Goal: Task Accomplishment & Management: Manage account settings

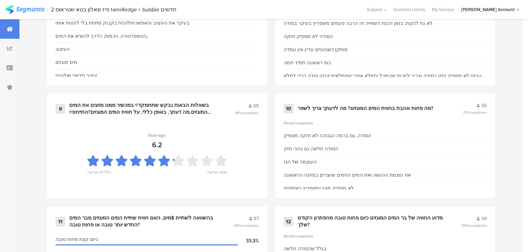
scroll to position [692, 0]
click at [120, 108] on div "בשאלות הבאות נבקש שתתמקד/י במכשיר ממנו מוזגים את המים המוגזים.מה דעתך, באופן כל…" at bounding box center [143, 108] width 149 height 14
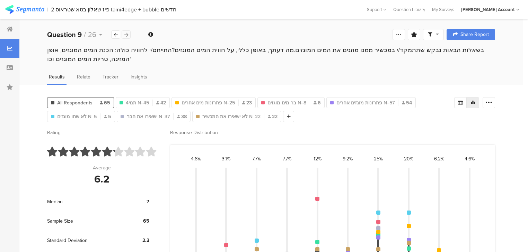
click at [127, 35] on icon at bounding box center [126, 35] width 4 height 5
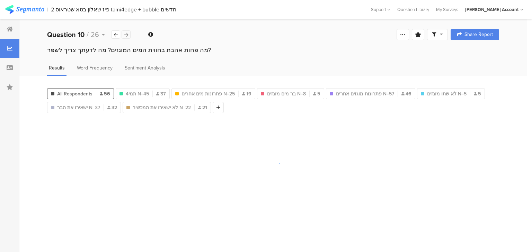
click at [127, 35] on icon at bounding box center [126, 35] width 4 height 5
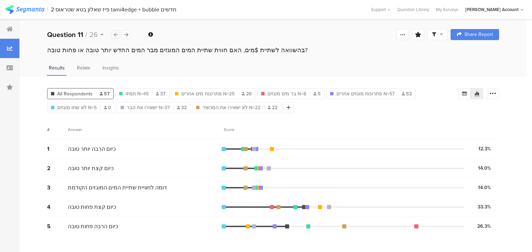
click at [114, 33] on icon at bounding box center [116, 35] width 4 height 5
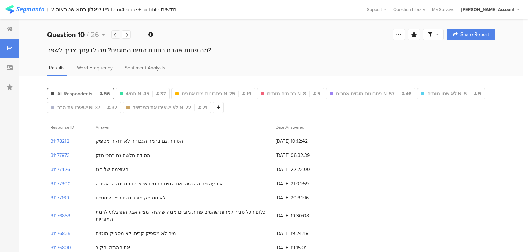
click at [113, 34] on div at bounding box center [115, 34] width 9 height 8
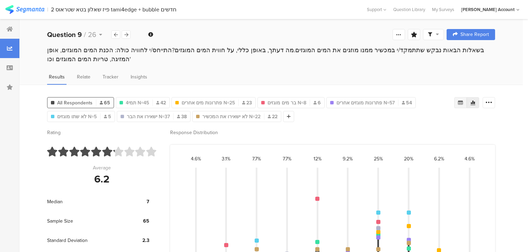
click at [460, 103] on div at bounding box center [460, 102] width 12 height 11
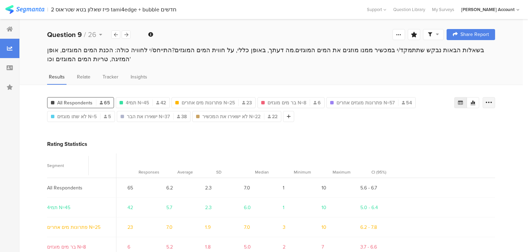
click at [492, 103] on icon at bounding box center [488, 102] width 7 height 7
click at [435, 120] on span "Export as Excel" at bounding box center [425, 121] width 33 height 7
click at [14, 29] on div at bounding box center [9, 28] width 19 height 19
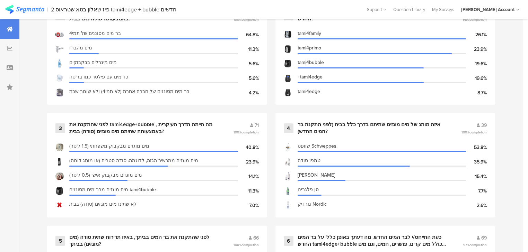
scroll to position [415, 0]
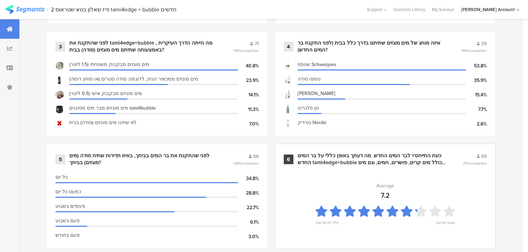
click at [362, 161] on div "כעת התייחס/י לבר המים החדש. מה דעתך באופן כללי על בר המים החדש tami4edge+bubble…" at bounding box center [371, 160] width 149 height 14
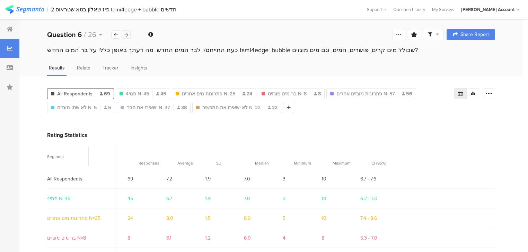
click at [124, 34] on icon at bounding box center [126, 35] width 4 height 5
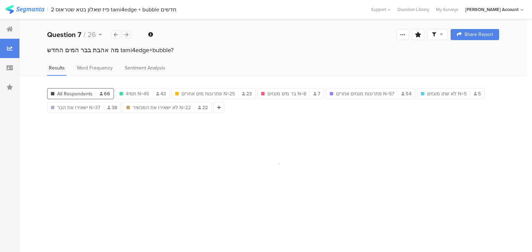
click at [124, 34] on icon at bounding box center [126, 35] width 4 height 5
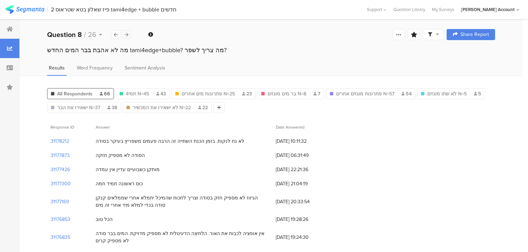
click at [124, 34] on icon at bounding box center [126, 35] width 4 height 5
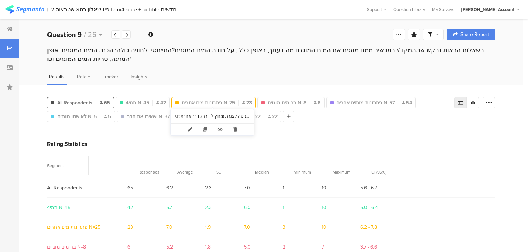
click at [198, 101] on span "פתרונות מים אחרים N=25" at bounding box center [207, 102] width 53 height 7
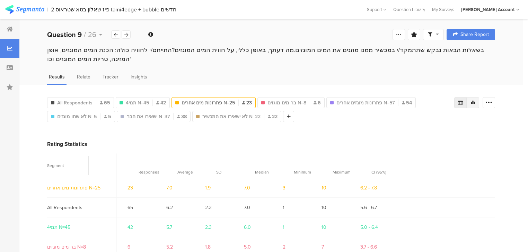
click at [475, 100] on icon at bounding box center [473, 103] width 6 height 6
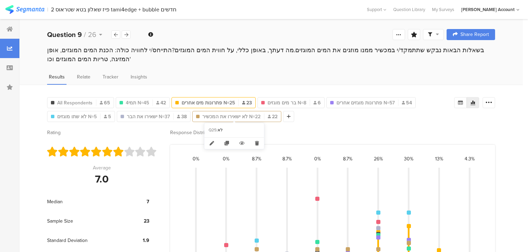
click at [243, 116] on span "לא ישאירו את המכשיר N=22" at bounding box center [231, 116] width 58 height 7
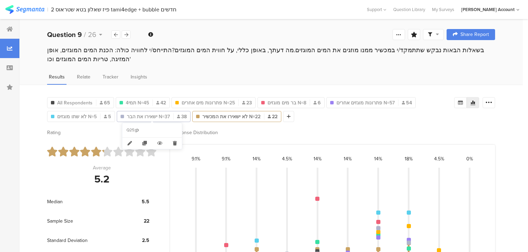
click at [160, 117] on span "ישאירו את הבר N=37" at bounding box center [148, 116] width 43 height 7
type input "ישאירו את הבר N=37"
click at [127, 34] on icon at bounding box center [126, 35] width 4 height 5
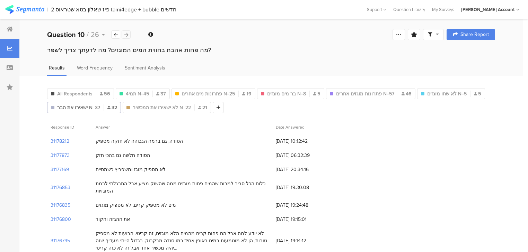
click at [127, 34] on icon at bounding box center [126, 35] width 4 height 5
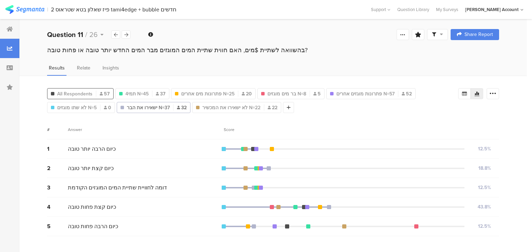
click at [64, 90] on span "All Respondents" at bounding box center [74, 93] width 35 height 7
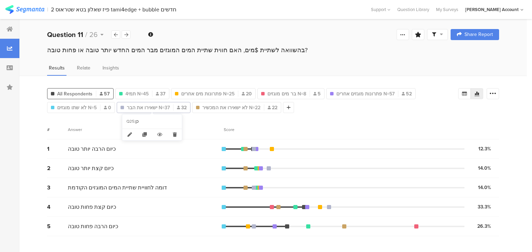
click at [146, 107] on span "ישאירו את הבר N=37" at bounding box center [148, 107] width 43 height 7
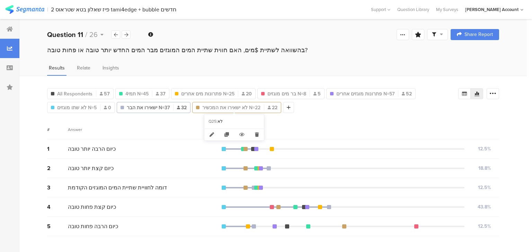
click at [223, 107] on span "לא ישאירו את המכשיר N=22" at bounding box center [231, 107] width 58 height 7
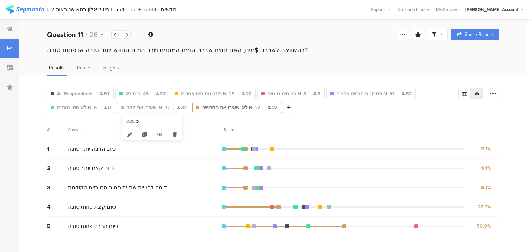
click at [154, 108] on span "ישאירו את הבר N=37" at bounding box center [148, 107] width 43 height 7
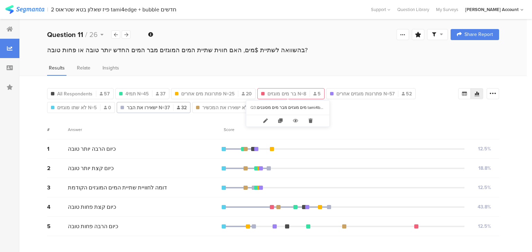
click at [282, 92] on span "בר מים מוגזים N=8" at bounding box center [286, 93] width 39 height 7
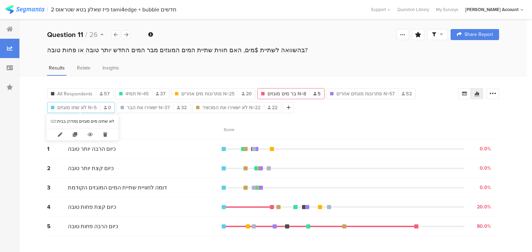
click at [83, 107] on span "לא שתו מוגזים N=5" at bounding box center [76, 107] width 39 height 7
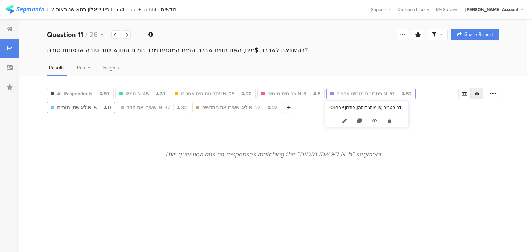
click at [379, 90] on span "פתרונות מוגזים אחרים N=57" at bounding box center [365, 93] width 58 height 7
type input "פתרונות מוגזים אחרים N=57"
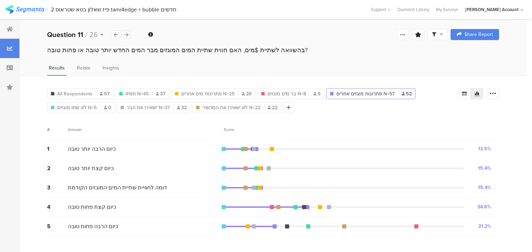
click at [127, 36] on icon at bounding box center [126, 35] width 4 height 5
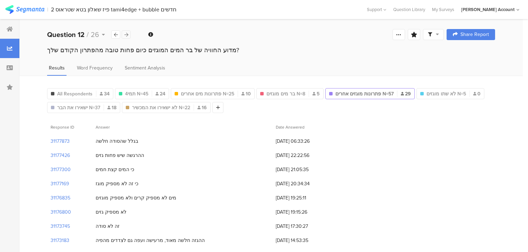
click at [127, 36] on icon at bounding box center [126, 35] width 4 height 5
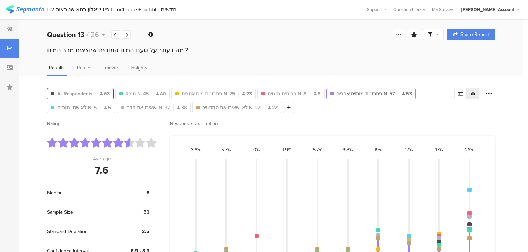
click at [82, 91] on span "All Respondents" at bounding box center [74, 93] width 35 height 7
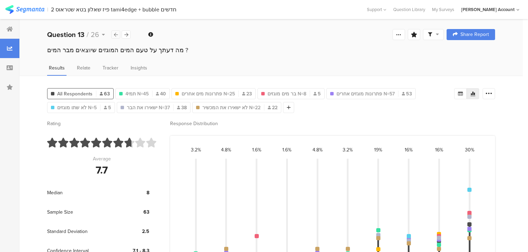
click at [114, 33] on icon at bounding box center [116, 35] width 4 height 5
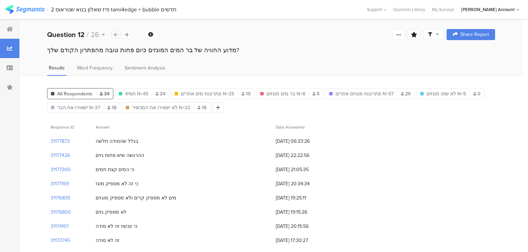
click at [114, 33] on icon at bounding box center [116, 35] width 4 height 5
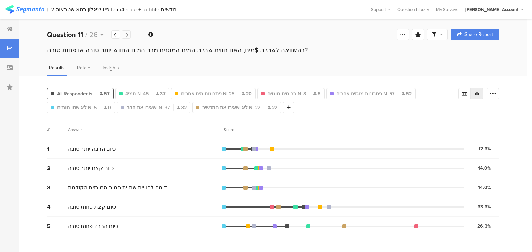
click at [125, 34] on icon at bounding box center [126, 35] width 4 height 5
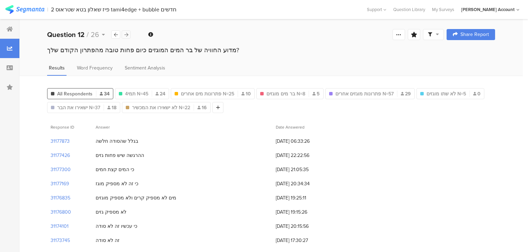
click at [125, 34] on icon at bounding box center [126, 35] width 4 height 5
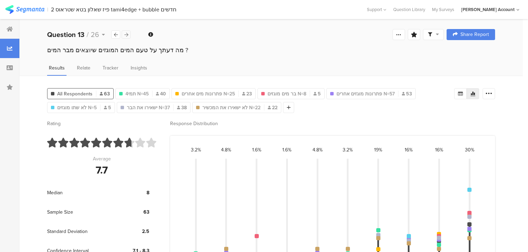
click at [125, 34] on icon at bounding box center [126, 35] width 4 height 5
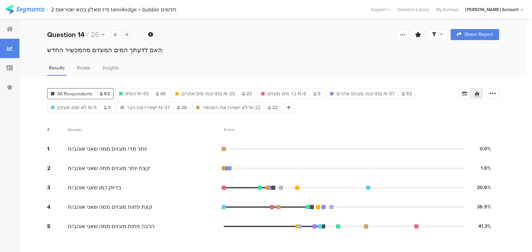
click at [127, 35] on icon at bounding box center [126, 35] width 4 height 5
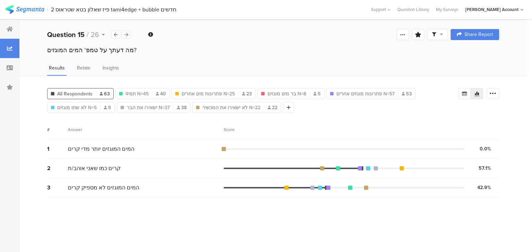
click at [127, 35] on icon at bounding box center [126, 35] width 4 height 5
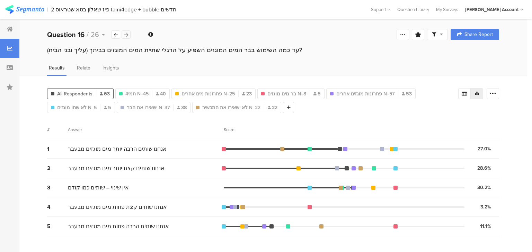
click at [127, 35] on icon at bounding box center [126, 35] width 4 height 5
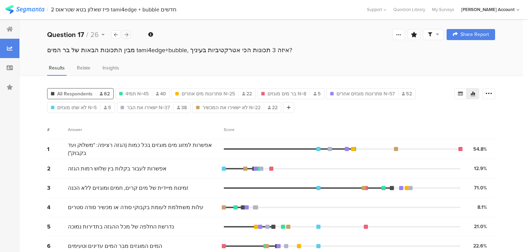
click at [127, 35] on icon at bounding box center [126, 35] width 4 height 5
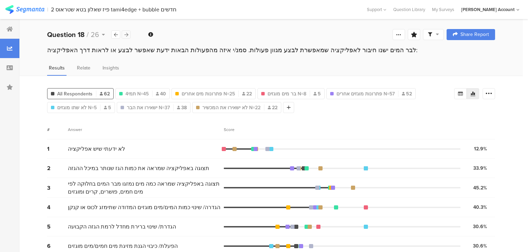
click at [127, 35] on icon at bounding box center [126, 35] width 4 height 5
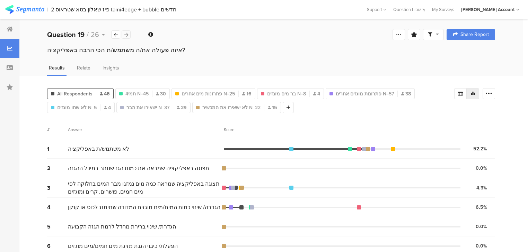
click at [127, 35] on icon at bounding box center [126, 35] width 4 height 5
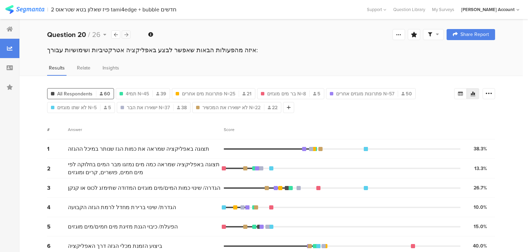
click at [127, 35] on icon at bounding box center [126, 35] width 4 height 5
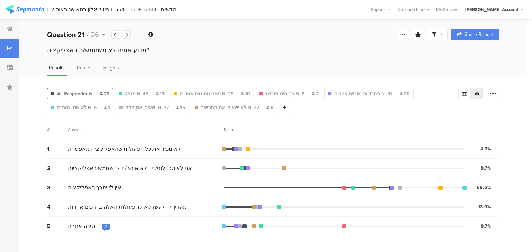
click at [127, 35] on icon at bounding box center [126, 35] width 4 height 5
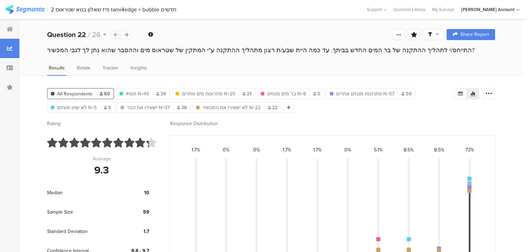
click at [116, 36] on icon at bounding box center [116, 35] width 4 height 5
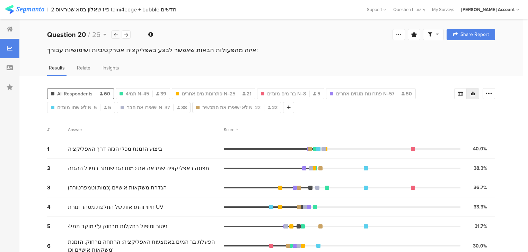
click at [116, 36] on icon at bounding box center [116, 35] width 4 height 5
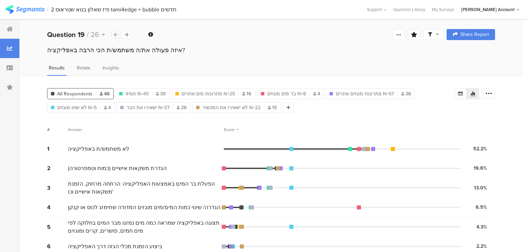
click at [116, 35] on icon at bounding box center [116, 35] width 4 height 5
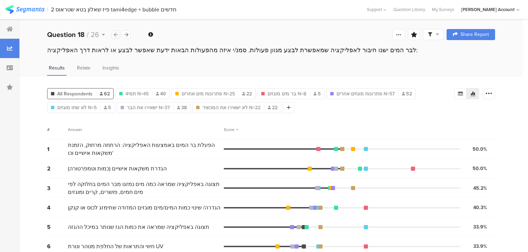
click at [116, 35] on icon at bounding box center [116, 35] width 4 height 5
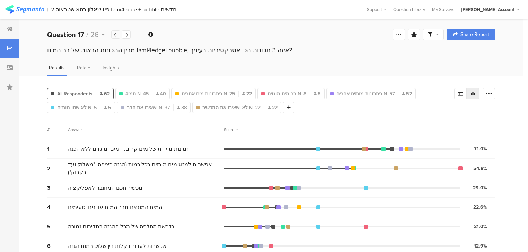
click at [116, 35] on icon at bounding box center [116, 35] width 4 height 5
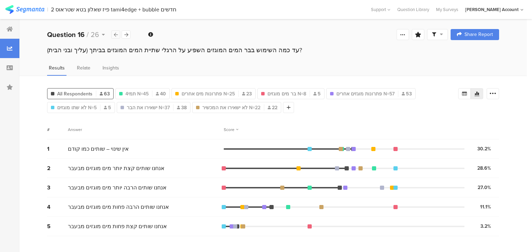
click at [116, 35] on icon at bounding box center [116, 35] width 4 height 5
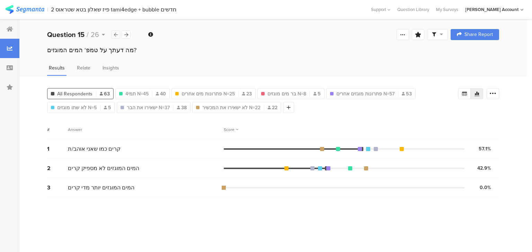
click at [116, 35] on icon at bounding box center [116, 35] width 4 height 5
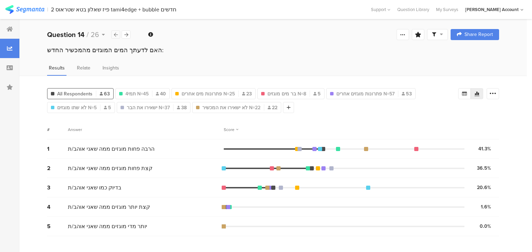
click at [116, 35] on icon at bounding box center [116, 35] width 4 height 5
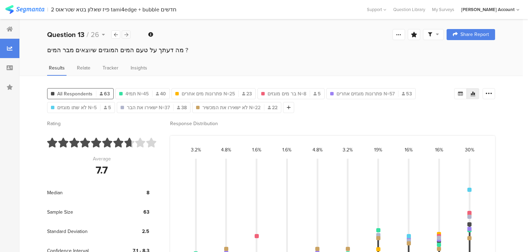
click at [126, 35] on icon at bounding box center [126, 35] width 4 height 5
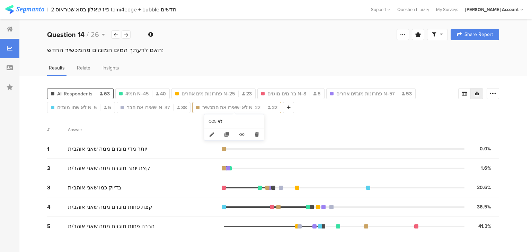
click at [222, 108] on span "לא ישאירו את המכשיר N=22" at bounding box center [231, 107] width 58 height 7
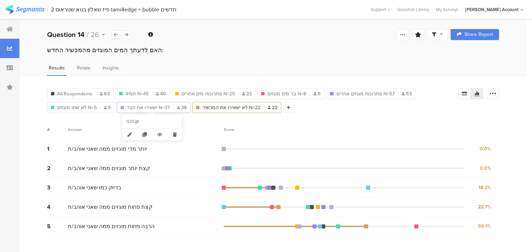
click at [145, 109] on span "ישאירו את הבר N=37" at bounding box center [148, 107] width 43 height 7
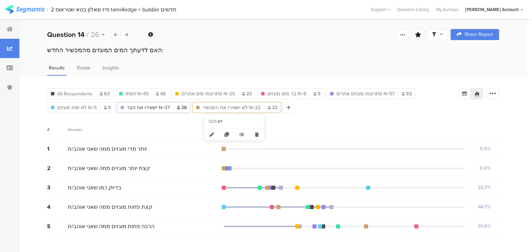
click at [216, 107] on span "לא ישאירו את המכשיר N=22" at bounding box center [231, 107] width 58 height 7
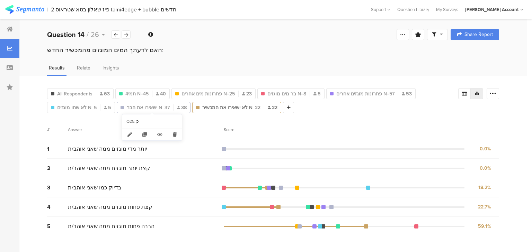
click at [144, 107] on span "ישאירו את הבר N=37" at bounding box center [148, 107] width 43 height 7
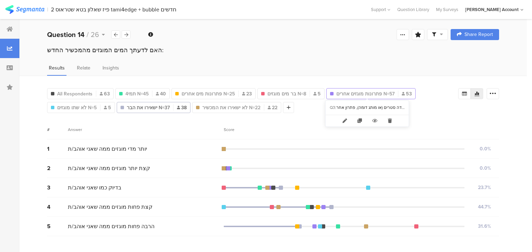
click at [356, 92] on span "פתרונות מוגזים אחרים N=57" at bounding box center [365, 93] width 58 height 7
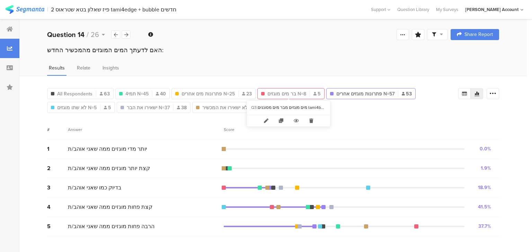
click at [276, 94] on span "בר מים מוגזים N=8" at bounding box center [286, 93] width 39 height 7
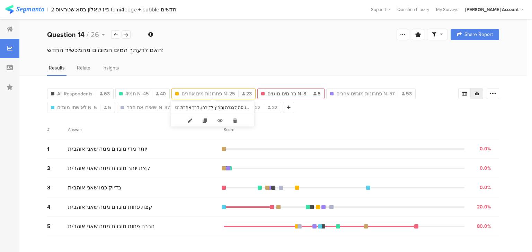
click at [214, 93] on span "פתרונות מים אחרים N=25" at bounding box center [207, 93] width 53 height 7
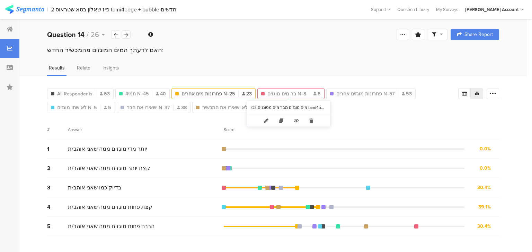
click at [290, 93] on span "בר מים מוגזים N=8" at bounding box center [286, 93] width 39 height 7
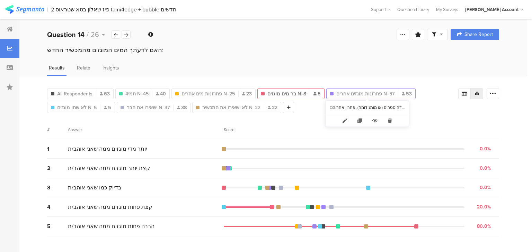
click at [339, 91] on span "פתרונות מוגזים אחרים N=57" at bounding box center [365, 93] width 58 height 7
type input "פתרונות מוגזים אחרים N=57"
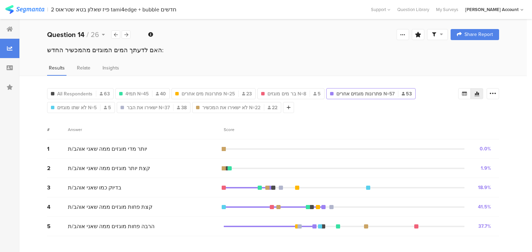
click at [176, 145] on div "יותר מדי מוגזים ממה שאני אוהב/ת" at bounding box center [146, 149] width 156 height 8
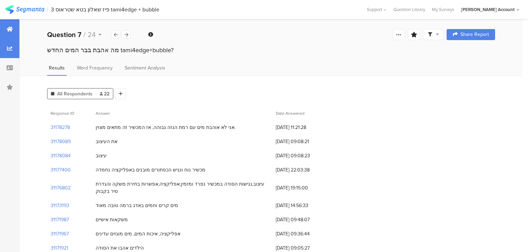
click at [5, 26] on div at bounding box center [9, 28] width 19 height 19
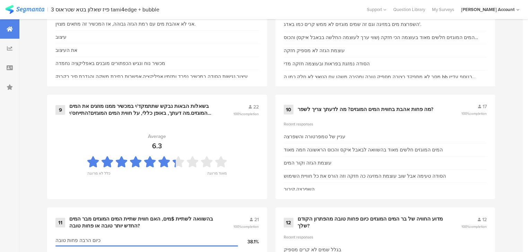
scroll to position [692, 0]
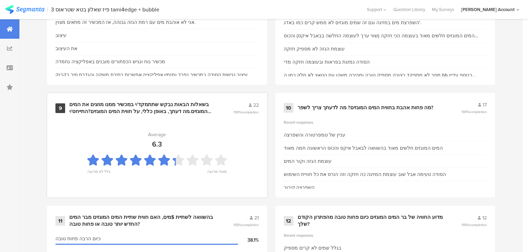
click at [152, 108] on div "בשאלות הבאות נבקש שתתמקד/י במכשיר ממנו מוזגים את המים המוגזים.מה דעתך, באופן כל…" at bounding box center [142, 108] width 147 height 14
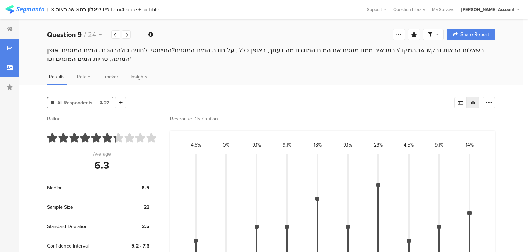
click at [7, 65] on icon at bounding box center [10, 68] width 6 height 6
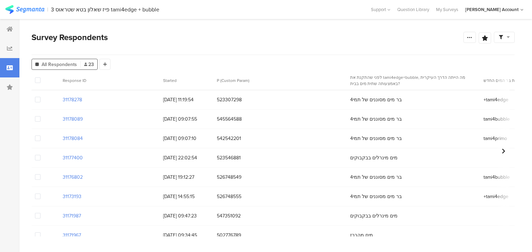
click at [10, 68] on icon at bounding box center [10, 68] width 6 height 6
click at [8, 28] on icon at bounding box center [10, 29] width 6 height 6
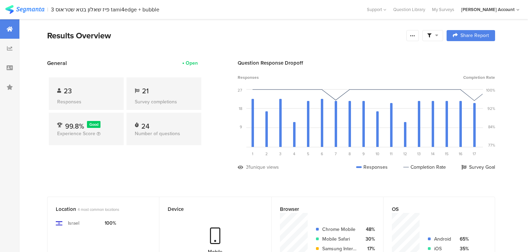
click at [67, 93] on span "23" at bounding box center [68, 91] width 8 height 10
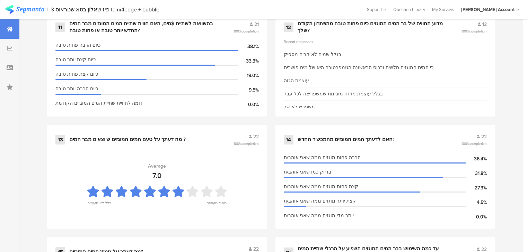
scroll to position [803, 0]
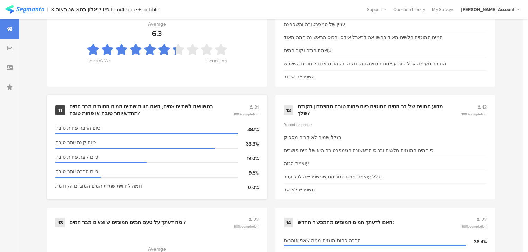
click at [150, 108] on div "בהשוואה לשתיית $מים, האם חווית שתיית המים המוגזים מבר המים החדש יותר טובה או פח…" at bounding box center [142, 111] width 147 height 14
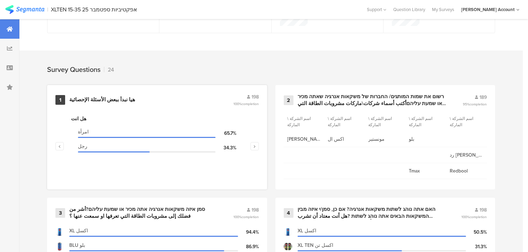
scroll to position [249, 0]
click at [12, 67] on icon at bounding box center [10, 68] width 6 height 6
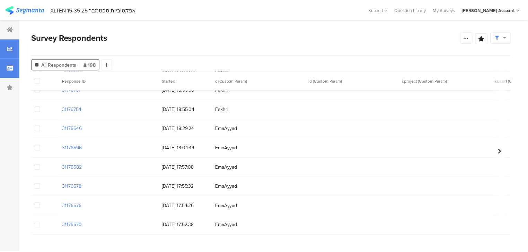
scroll to position [720, 0]
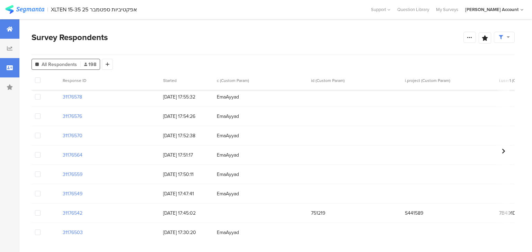
click at [8, 29] on icon at bounding box center [10, 29] width 6 height 6
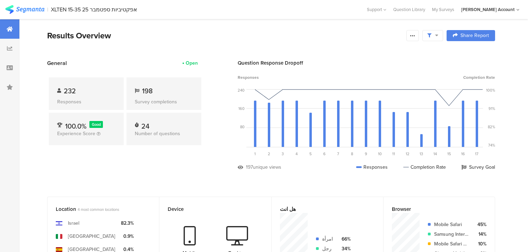
click at [434, 31] on div at bounding box center [432, 35] width 21 height 11
click at [469, 52] on div "Complete Responses Only" at bounding box center [437, 55] width 86 height 19
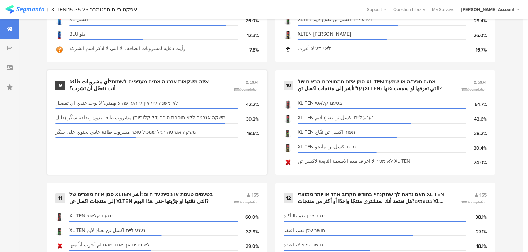
scroll to position [720, 0]
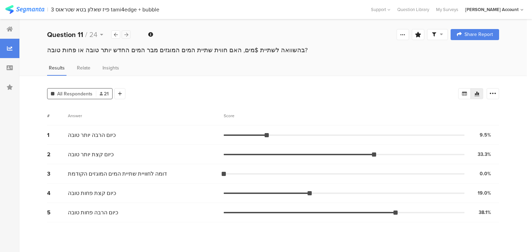
click at [127, 34] on icon at bounding box center [126, 35] width 4 height 5
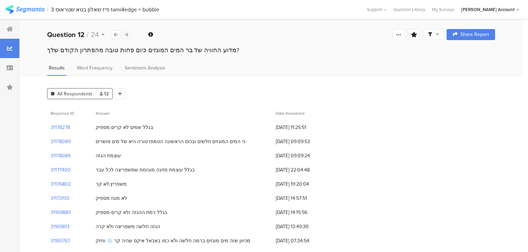
click at [127, 34] on icon at bounding box center [126, 35] width 4 height 5
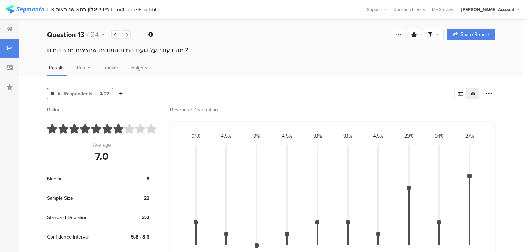
click at [127, 34] on icon at bounding box center [126, 35] width 4 height 5
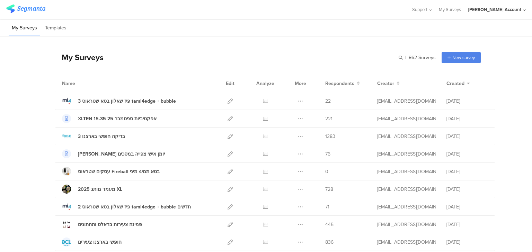
click at [396, 55] on div "My Surveys | 862 Surveys New survey Start from scratch Choose from templates" at bounding box center [268, 58] width 426 height 28
click at [0, 0] on input "text" at bounding box center [0, 0] width 0 height 0
type input "פיז"
click at [397, 57] on input "text" at bounding box center [387, 57] width 97 height 11
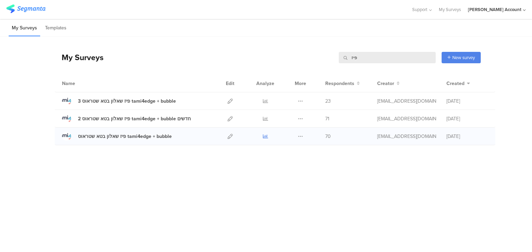
type input "פיז"
click at [266, 136] on icon at bounding box center [265, 136] width 5 height 5
click at [229, 101] on icon at bounding box center [229, 101] width 5 height 5
click at [229, 119] on icon at bounding box center [229, 118] width 5 height 5
click at [229, 99] on icon at bounding box center [229, 101] width 5 height 5
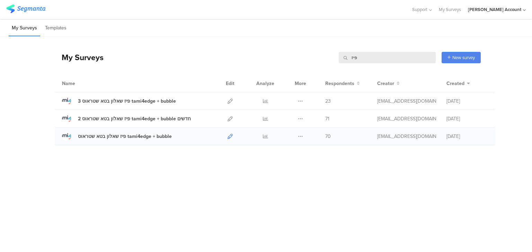
click at [231, 135] on icon at bounding box center [229, 136] width 5 height 5
click at [354, 59] on input "פיז" at bounding box center [387, 57] width 97 height 11
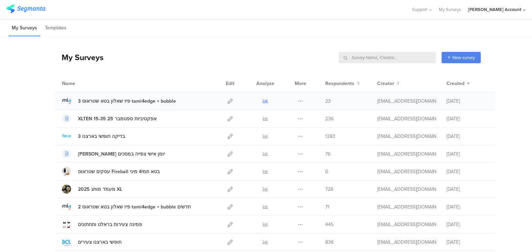
click at [263, 101] on icon at bounding box center [265, 101] width 5 height 5
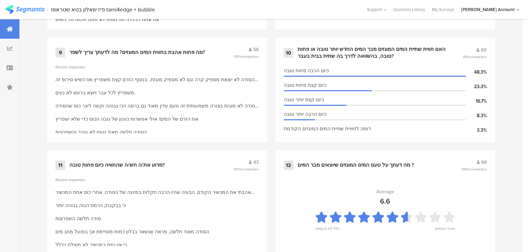
scroll to position [859, 0]
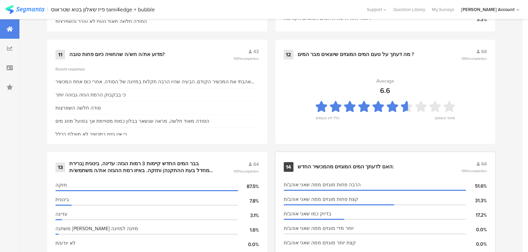
click at [312, 164] on div "האם לדעתך המים המוגזים מהמכשיר החדש:" at bounding box center [345, 167] width 96 height 7
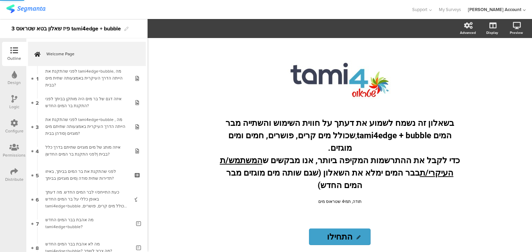
click at [10, 174] on icon at bounding box center [14, 172] width 8 height 8
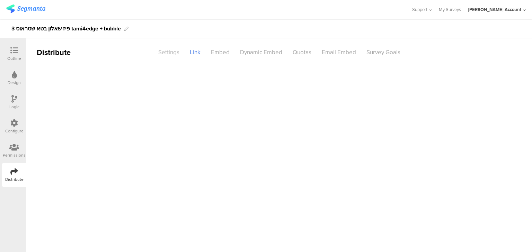
click at [170, 55] on div "Settings" at bounding box center [169, 52] width 32 height 12
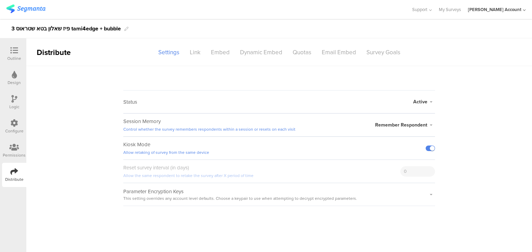
click at [12, 147] on icon at bounding box center [14, 148] width 10 height 8
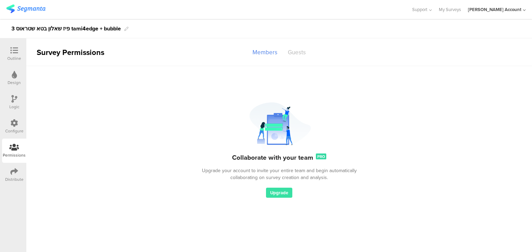
click at [292, 46] on div "Guests" at bounding box center [297, 52] width 28 height 12
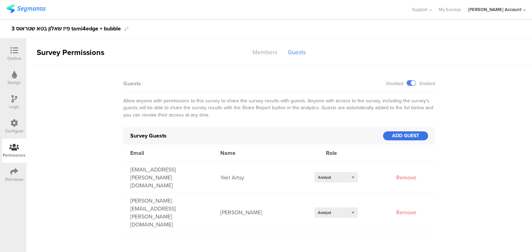
click at [391, 133] on div "ADD GUEST" at bounding box center [405, 136] width 45 height 9
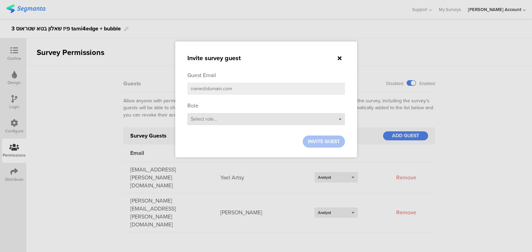
click at [217, 119] on div "Select role..." at bounding box center [266, 119] width 158 height 12
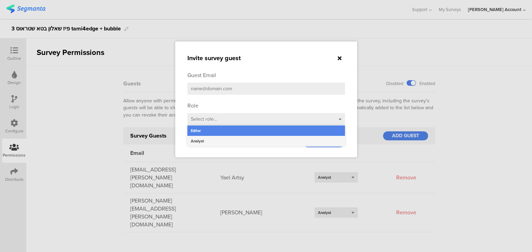
click at [208, 140] on div "Analyst" at bounding box center [266, 141] width 158 height 10
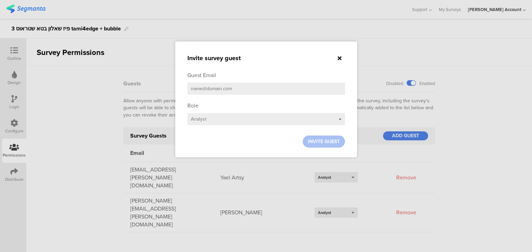
click at [207, 88] on input "email" at bounding box center [266, 89] width 158 height 12
click at [194, 92] on input "email" at bounding box center [266, 89] width 158 height 12
type input "מ"
click at [211, 89] on input "natti." at bounding box center [266, 89] width 158 height 12
click at [221, 90] on input "natti.eder@" at bounding box center [266, 89] width 158 height 12
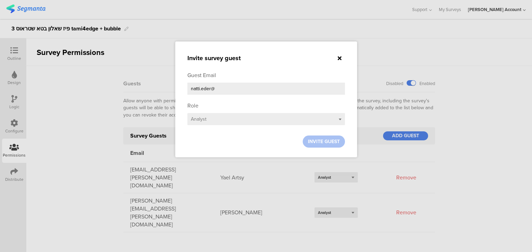
paste input "strauss-water.com"
type input "natti.eder@strauss-water.com"
click at [220, 117] on div "Select role... Analyst" at bounding box center [266, 119] width 158 height 12
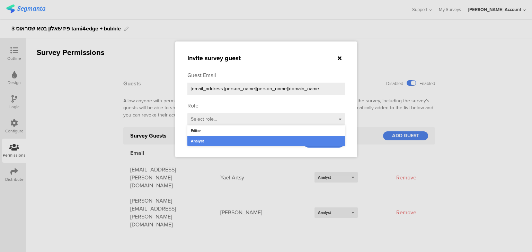
click at [219, 143] on div "Analyst" at bounding box center [266, 141] width 158 height 10
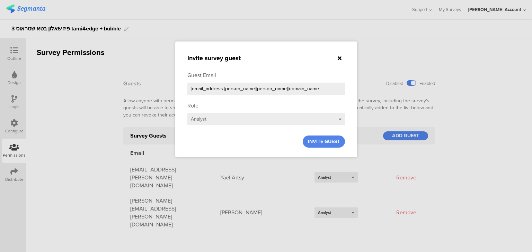
drag, startPoint x: 261, startPoint y: 89, endPoint x: 150, endPoint y: 78, distance: 111.1
click at [150, 78] on div "Invite survey guest Guest Email natti.eder@strauss-water.com Role Select role..…" at bounding box center [266, 126] width 532 height 252
click at [319, 143] on span "INVITE GUEST" at bounding box center [324, 141] width 32 height 7
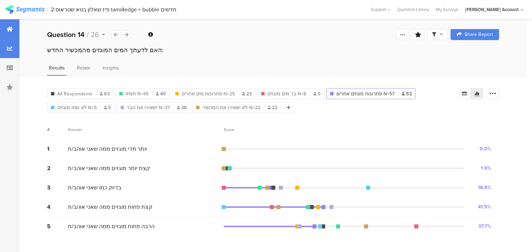
click at [6, 27] on div at bounding box center [9, 28] width 19 height 19
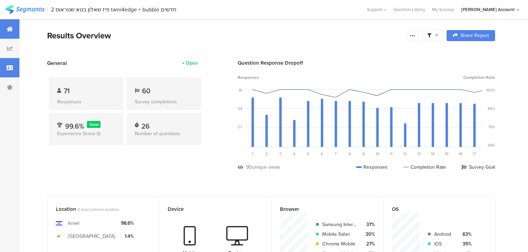
click at [10, 67] on icon at bounding box center [10, 68] width 6 height 6
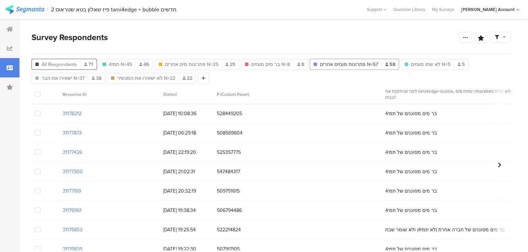
click at [65, 65] on span "All Respondents" at bounding box center [59, 64] width 35 height 7
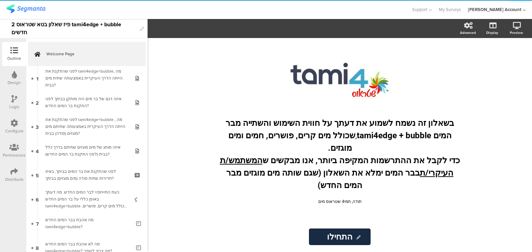
click at [12, 173] on icon at bounding box center [14, 172] width 8 height 8
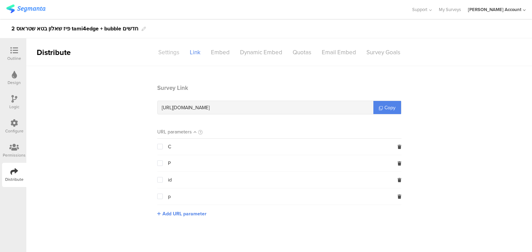
click at [163, 53] on div "Settings" at bounding box center [169, 52] width 32 height 12
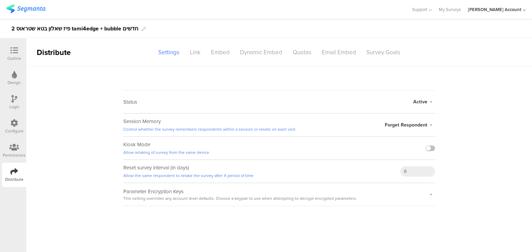
click at [9, 145] on div at bounding box center [14, 148] width 23 height 9
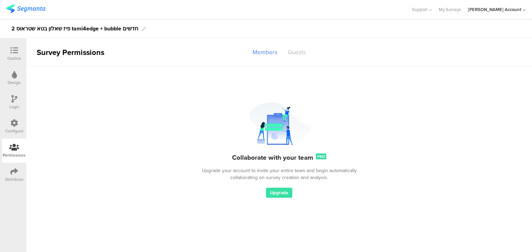
click at [299, 53] on div "Guests" at bounding box center [297, 52] width 28 height 12
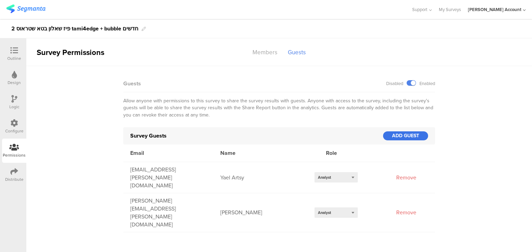
click at [404, 136] on div "ADD GUEST" at bounding box center [405, 136] width 45 height 9
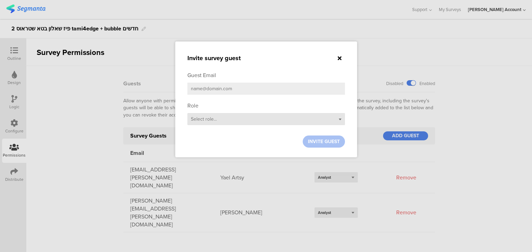
click at [207, 123] on div "Select role..." at bounding box center [266, 119] width 158 height 12
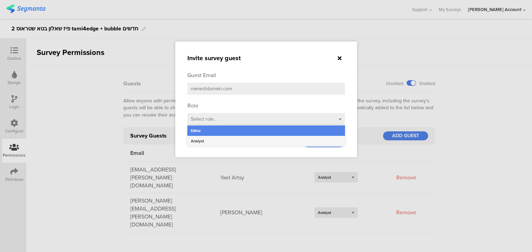
click at [208, 142] on div "Analyst" at bounding box center [266, 141] width 158 height 10
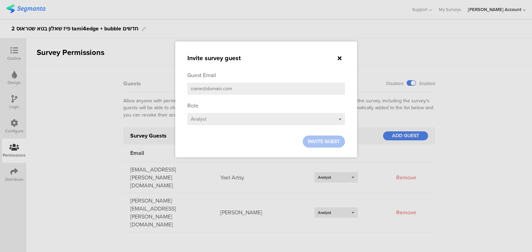
click at [206, 87] on input "email" at bounding box center [266, 89] width 158 height 12
paste input "natti.eder@strauss-water.com"
type input "natti.eder@strauss-water.com"
click at [324, 141] on span "INVITE GUEST" at bounding box center [324, 141] width 32 height 7
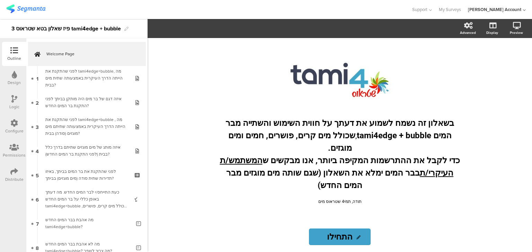
click at [13, 151] on icon at bounding box center [14, 148] width 10 height 8
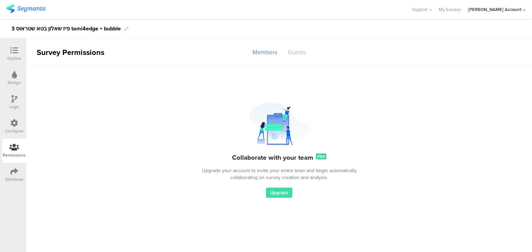
click at [302, 53] on div "Guests" at bounding box center [297, 52] width 28 height 12
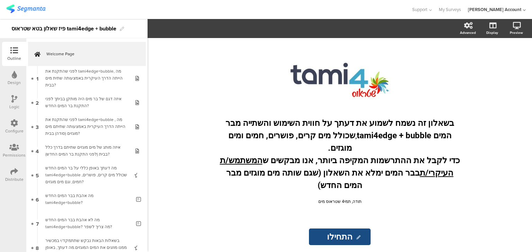
click at [14, 149] on icon at bounding box center [14, 148] width 10 height 8
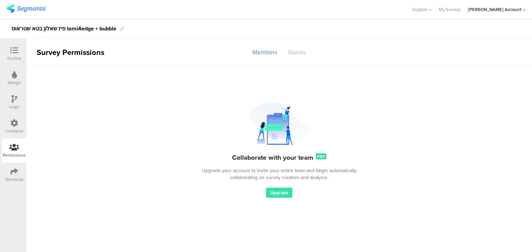
click at [296, 53] on div "Guests" at bounding box center [297, 52] width 28 height 12
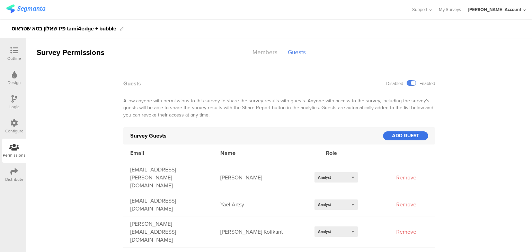
click at [395, 134] on div "ADD GUEST" at bounding box center [405, 136] width 45 height 9
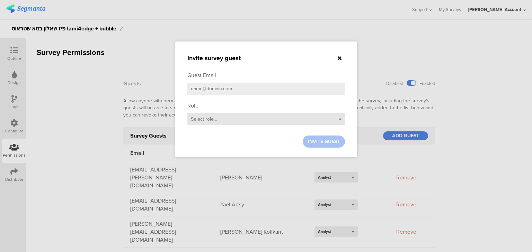
click at [235, 120] on div "Select role..." at bounding box center [266, 119] width 158 height 12
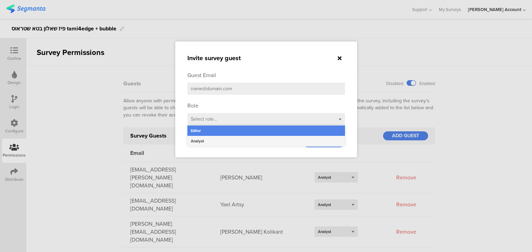
click at [231, 140] on div "Analyst" at bounding box center [266, 141] width 158 height 10
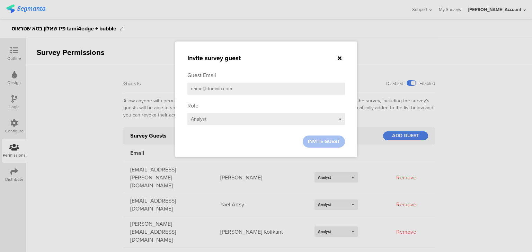
click at [223, 91] on input "email" at bounding box center [266, 89] width 158 height 12
paste input "[EMAIL_ADDRESS][PERSON_NAME][PERSON_NAME][DOMAIN_NAME]"
type input "[EMAIL_ADDRESS][PERSON_NAME][PERSON_NAME][DOMAIN_NAME]"
click at [327, 142] on span "INVITE GUEST" at bounding box center [324, 141] width 32 height 7
